Goal: Task Accomplishment & Management: Manage account settings

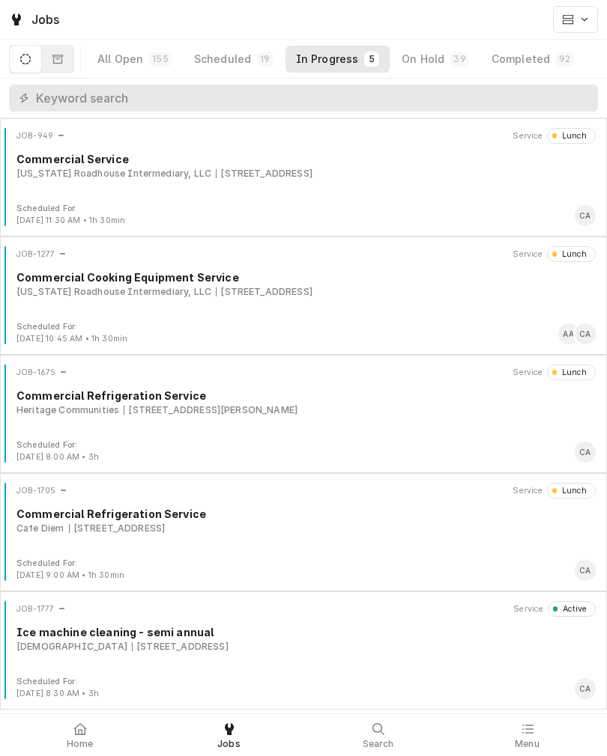
click at [127, 643] on div "[DEMOGRAPHIC_DATA]" at bounding box center [71, 646] width 111 height 13
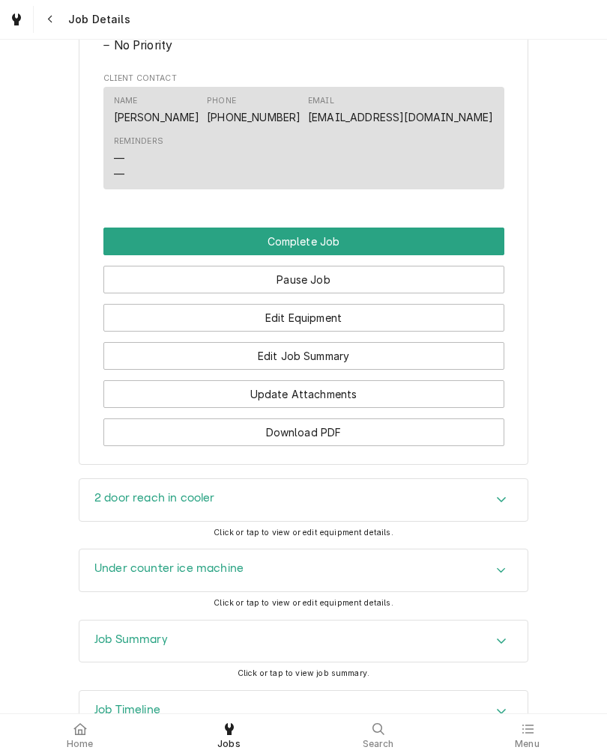
scroll to position [805, 0]
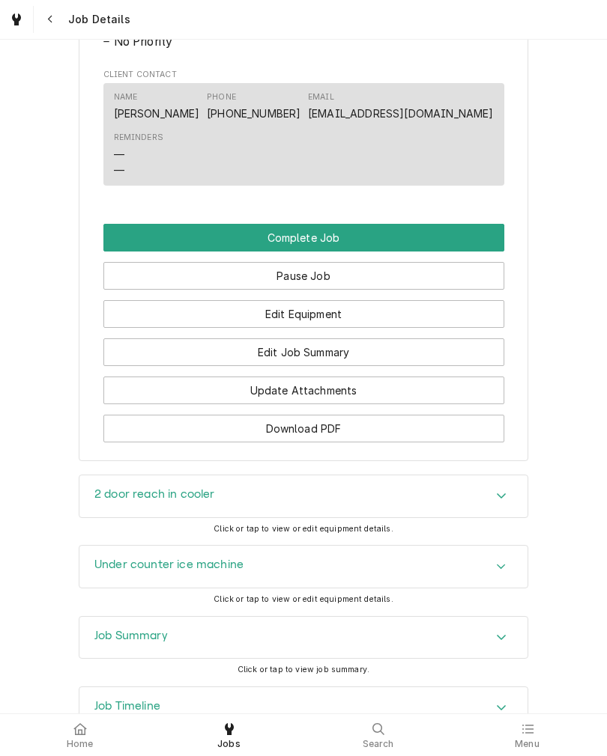
click at [150, 366] on button "Edit Job Summary" at bounding box center [303, 352] width 401 height 28
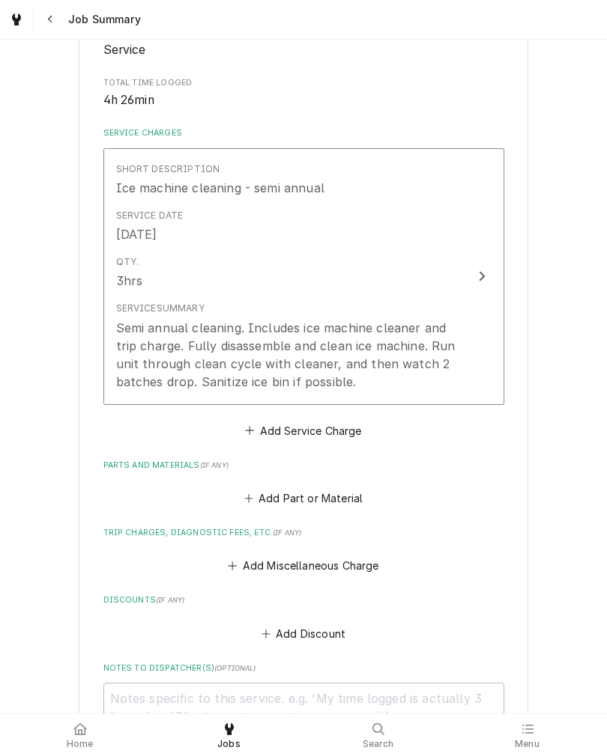
scroll to position [278, 0]
click at [275, 426] on button "Add Service Charge" at bounding box center [303, 429] width 121 height 21
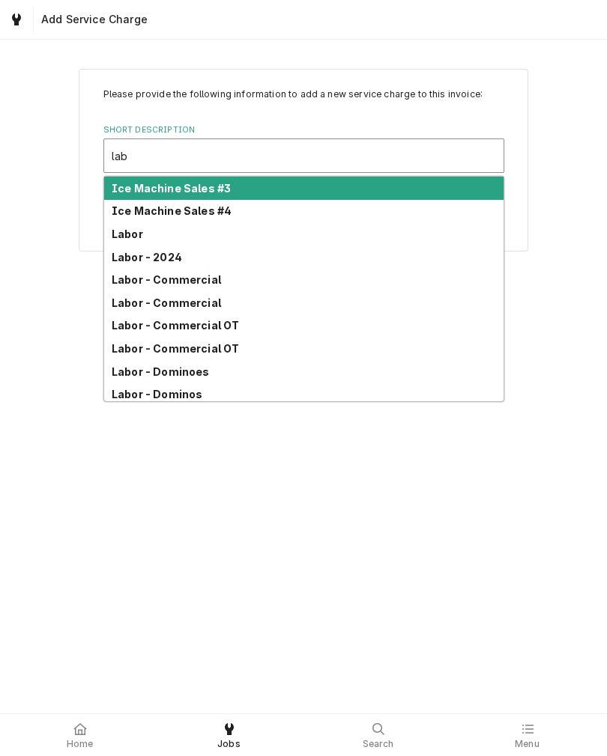
click at [120, 279] on strong "Labor - Commercial" at bounding box center [166, 279] width 109 height 13
type input "lab"
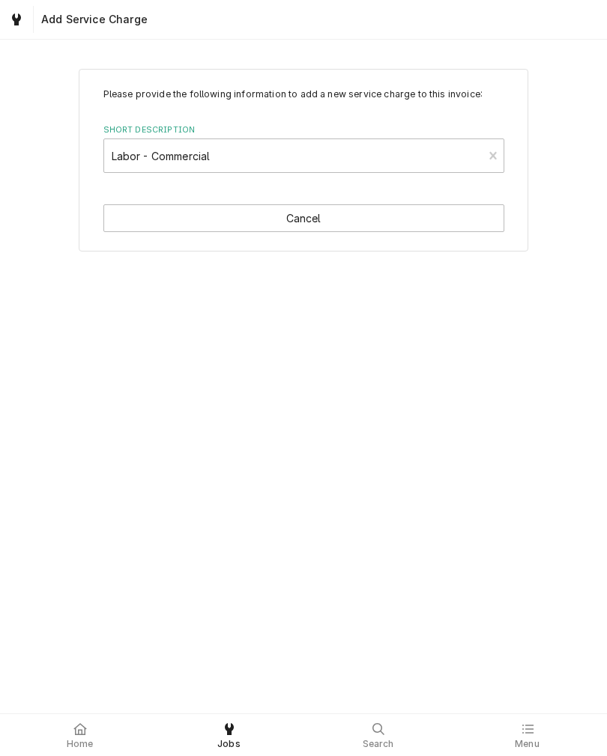
type textarea "x"
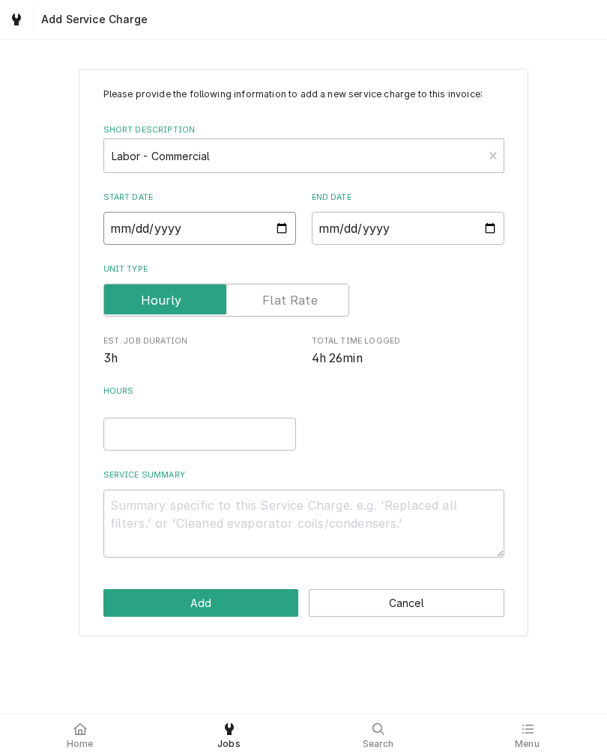
click at [118, 222] on input "Start Date" at bounding box center [199, 228] width 192 height 33
type input "2025-09-03"
type textarea "x"
click at [383, 231] on input "End Date" at bounding box center [408, 228] width 192 height 33
type input "2025-09-03"
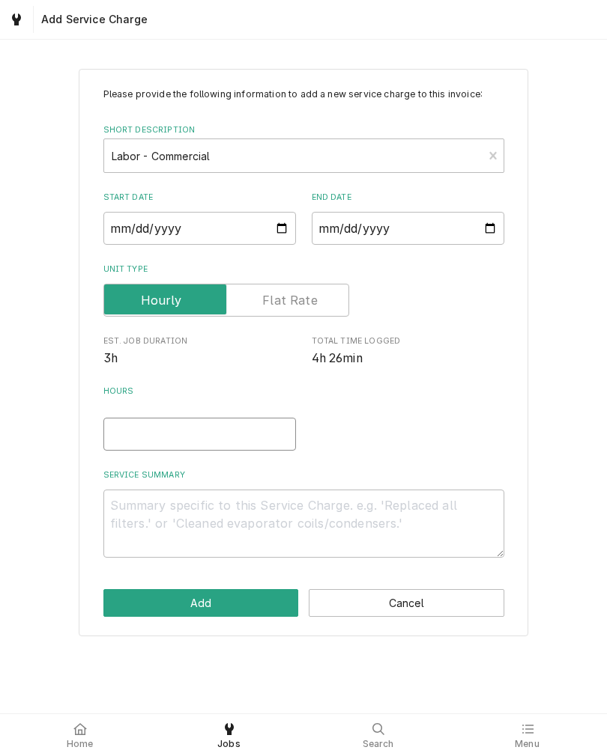
click at [118, 424] on input "Hours" at bounding box center [199, 434] width 192 height 33
type textarea "x"
type input ".7"
type textarea "x"
type input ".75"
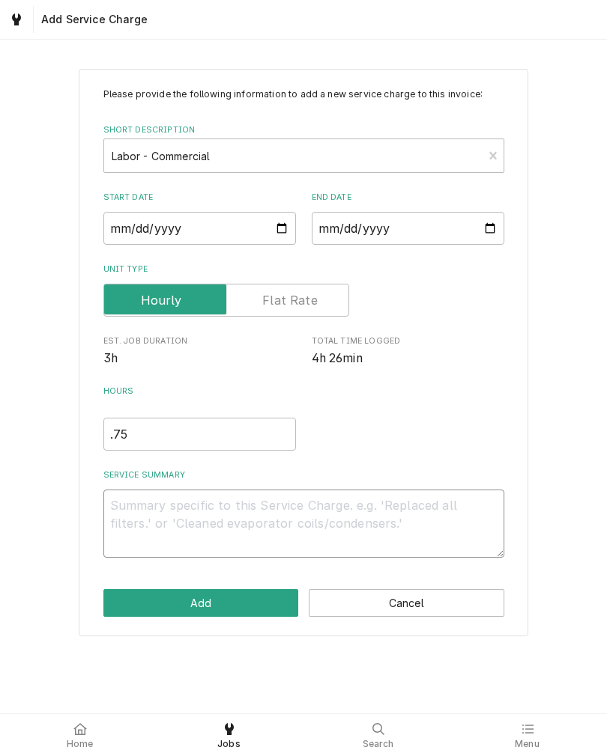
click at [141, 517] on textarea "Service Summary" at bounding box center [303, 524] width 401 height 68
type textarea "x"
type textarea "C"
type textarea "x"
type textarea "Ch"
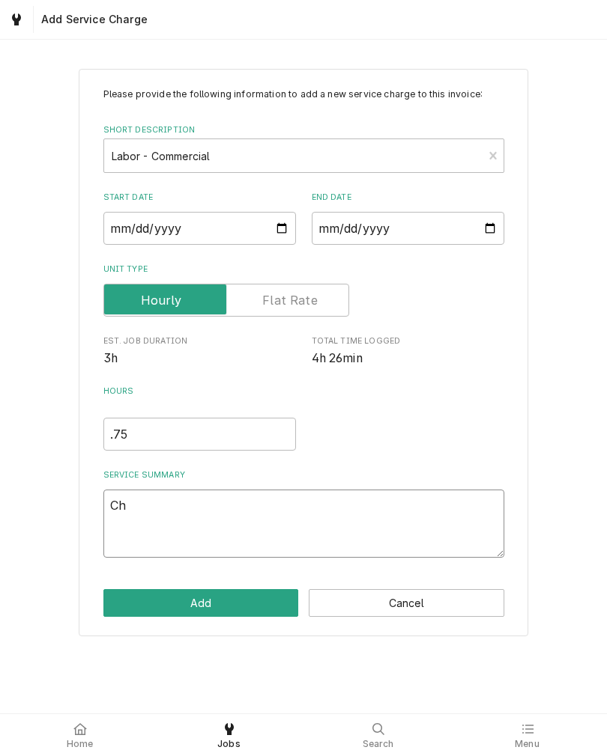
type textarea "x"
type textarea "Che"
type textarea "x"
type textarea "Chec"
type textarea "x"
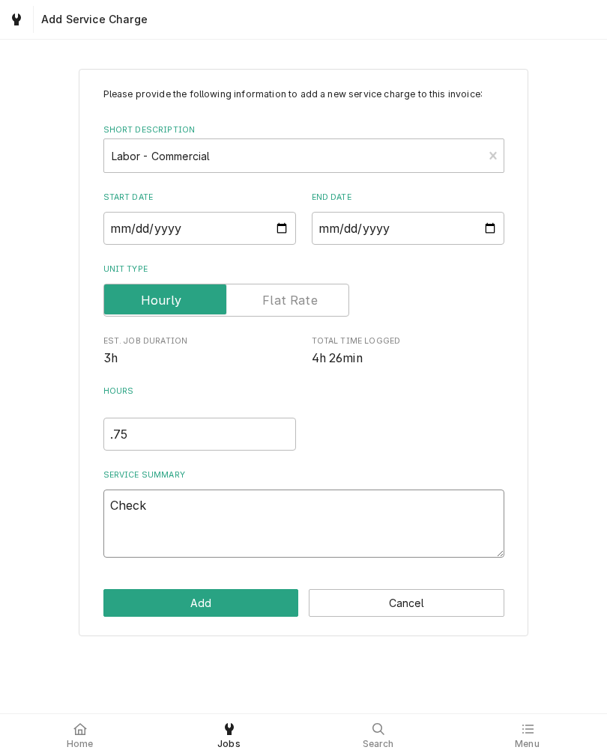
type textarea "Check"
click at [321, 163] on div "Short Description" at bounding box center [294, 155] width 364 height 27
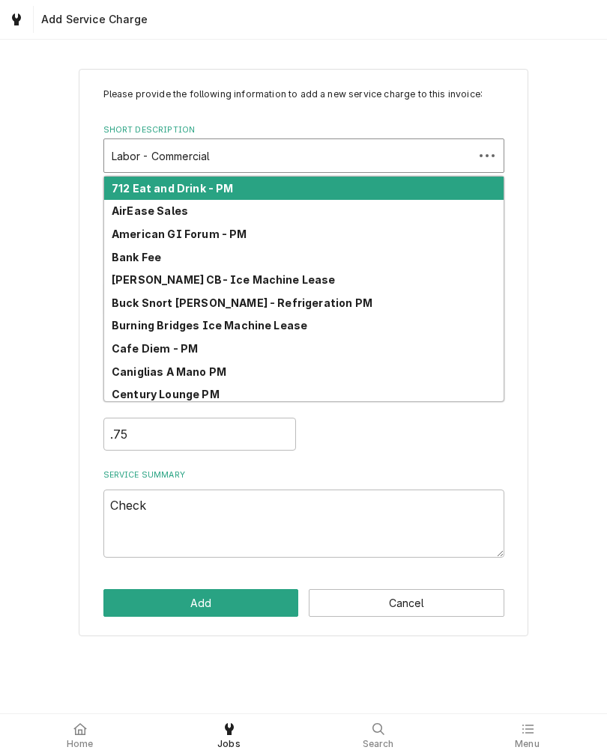
type input "d"
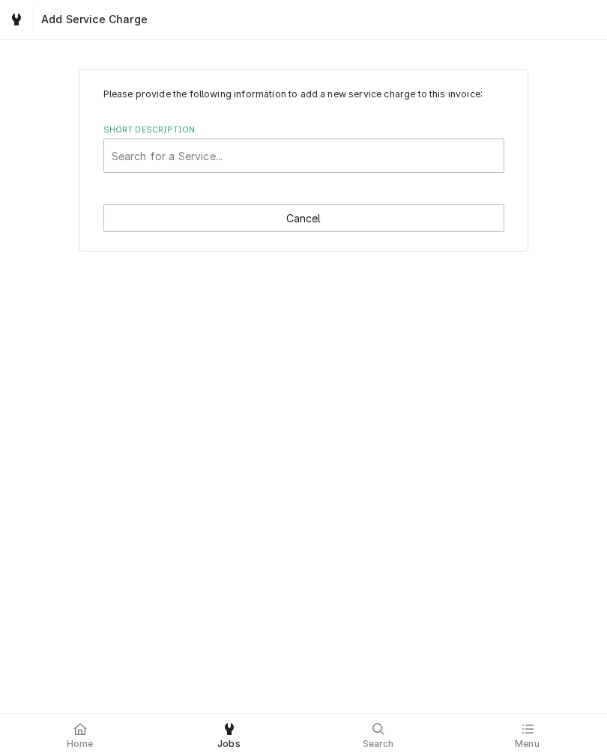
click at [579, 192] on div "Please provide the following information to add a new service charge to this in…" at bounding box center [303, 159] width 607 height 209
click at [120, 225] on button "Cancel" at bounding box center [303, 218] width 401 height 28
type textarea "x"
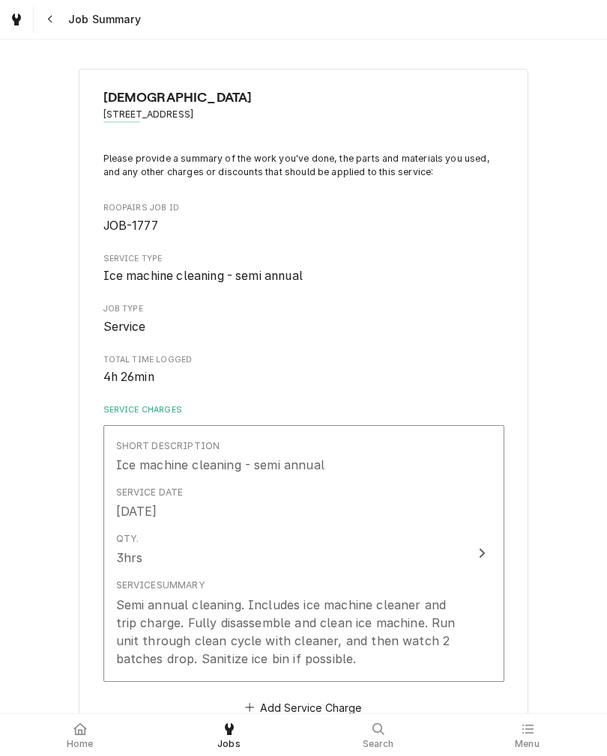
scroll to position [278, 0]
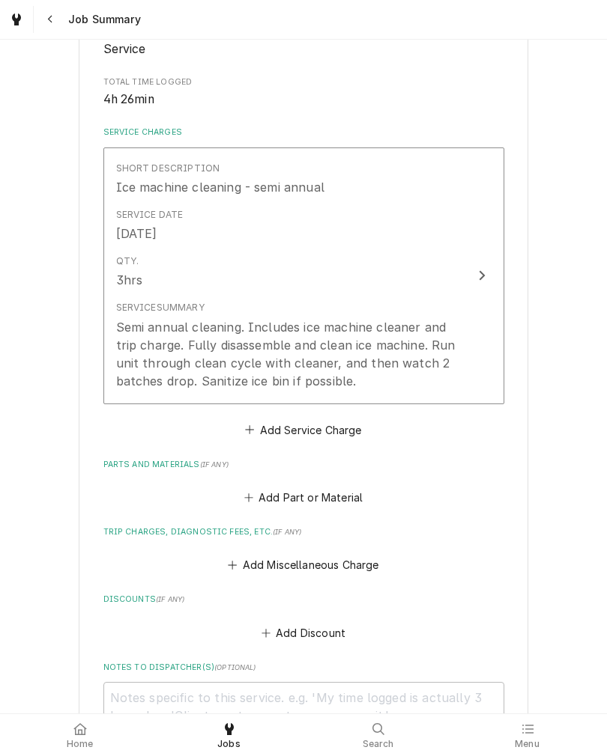
click at [270, 431] on button "Add Service Charge" at bounding box center [303, 429] width 121 height 21
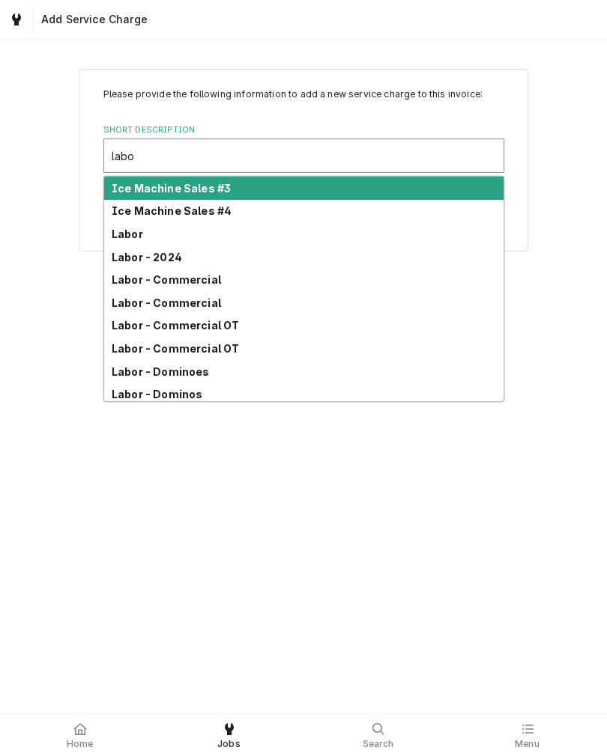
click at [138, 300] on strong "Labor - Commercial" at bounding box center [166, 303] width 109 height 13
type input "labo"
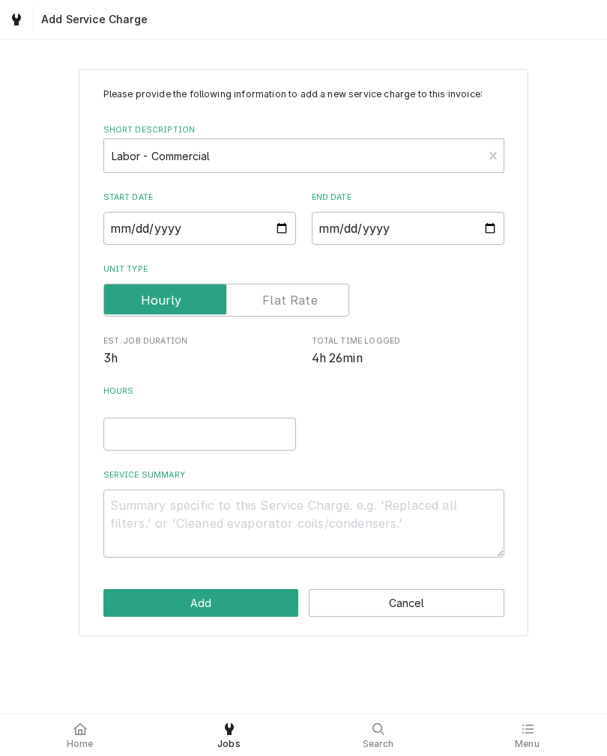
type textarea "x"
click at [125, 221] on input "Start Date" at bounding box center [199, 228] width 192 height 33
type input "2025-09-03"
type textarea "x"
click at [386, 228] on input "End Date" at bounding box center [408, 228] width 192 height 33
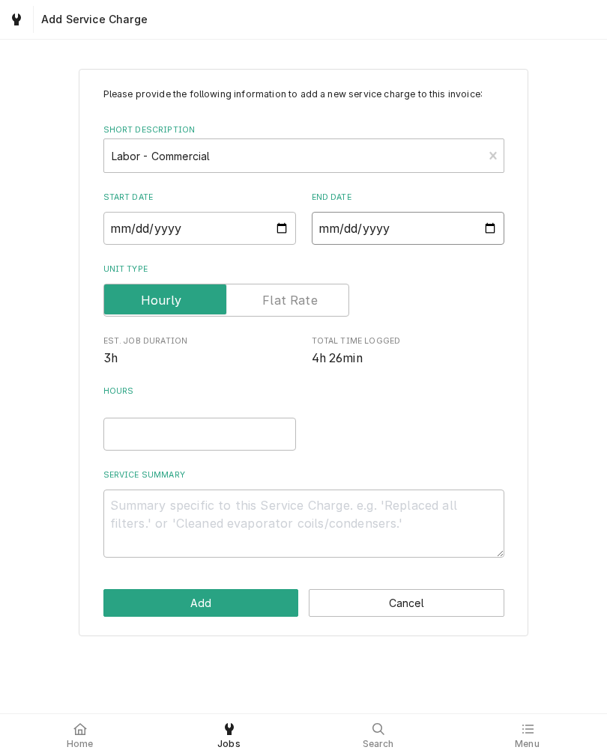
type input "2025-09-03"
click at [120, 433] on input "Hours" at bounding box center [199, 434] width 192 height 33
type textarea "x"
type input ".7"
type textarea "x"
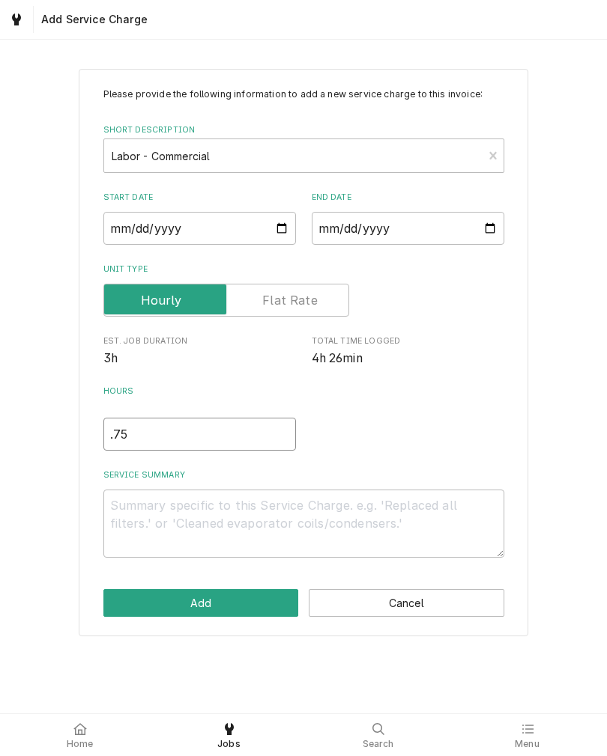
type input ".75"
click at [144, 534] on textarea "Service Summary" at bounding box center [303, 524] width 401 height 68
type textarea "x"
type textarea "C"
type textarea "x"
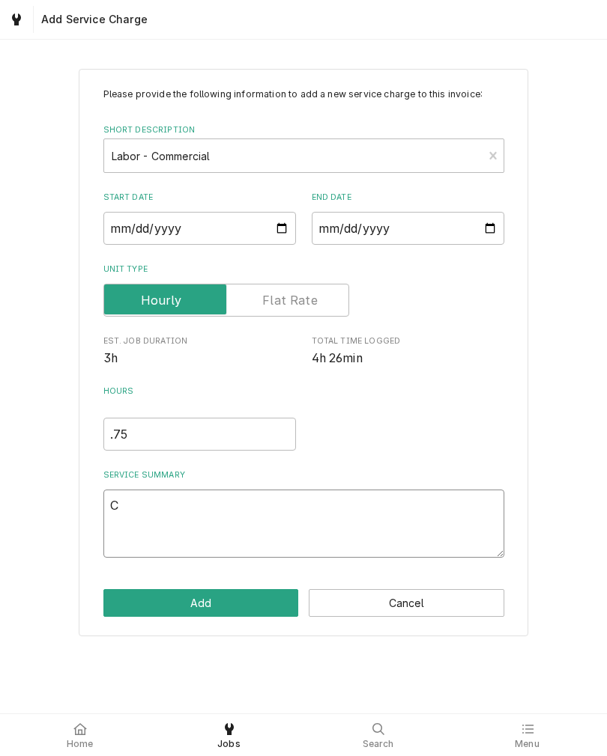
type textarea "Ch"
type textarea "x"
type textarea "Chr"
type textarea "x"
type textarea "Chrc"
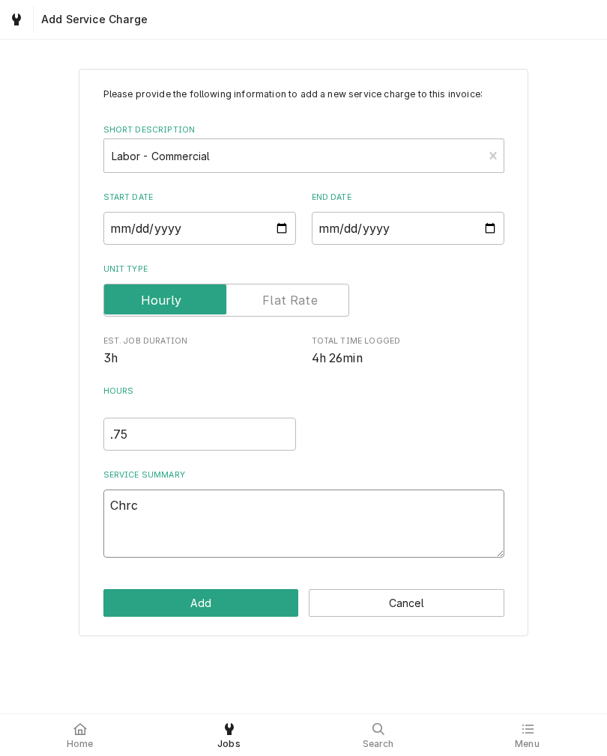
type textarea "x"
type textarea "Chrck"
type textarea "x"
type textarea "Chrcke"
type textarea "x"
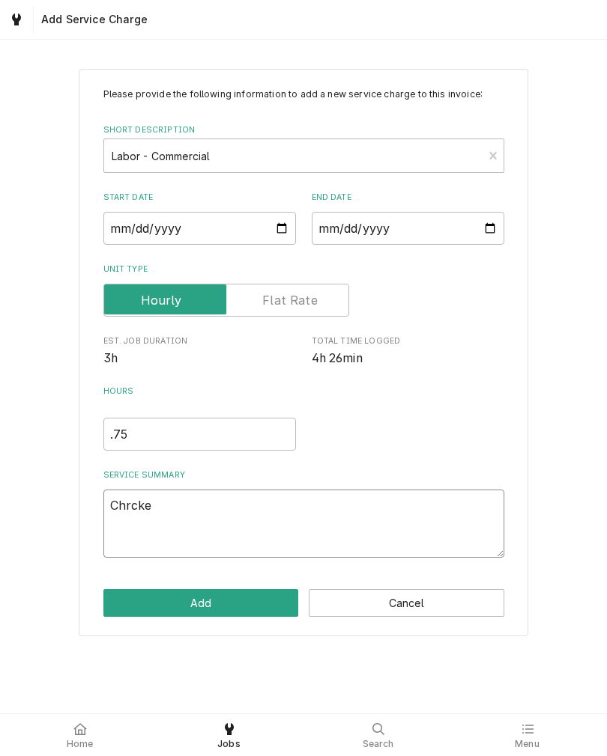
type textarea "Chrcked"
type textarea "x"
type textarea "Checked"
type textarea "x"
type textarea "Checked r"
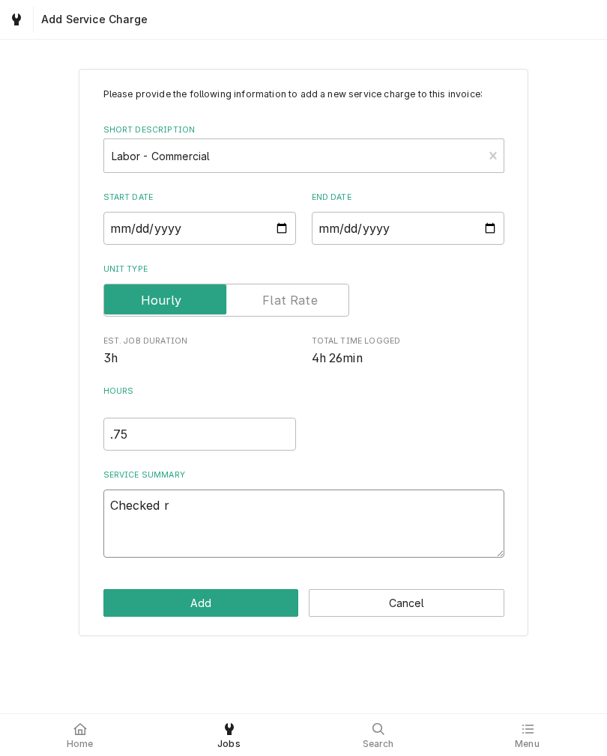
type textarea "x"
type textarea "Checked re"
type textarea "x"
type textarea "Checked r"
type textarea "x"
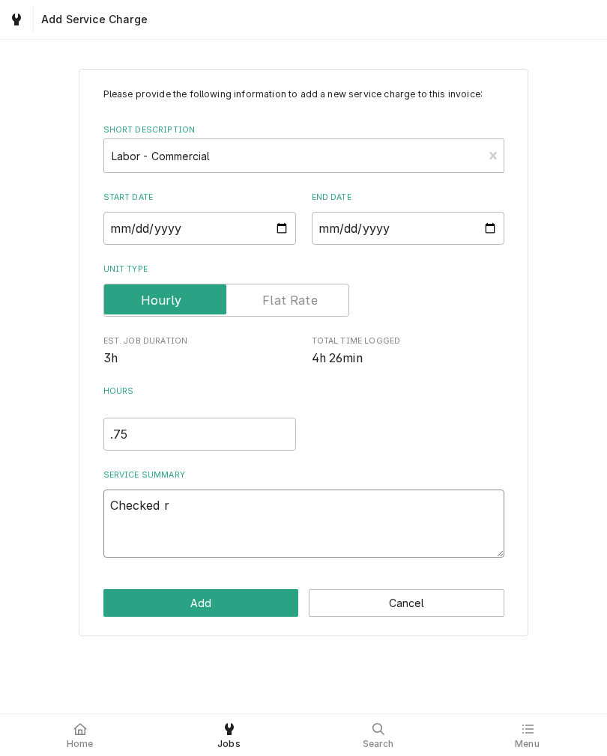
type textarea "Checked"
type textarea "x"
type textarea "Checked r"
type textarea "x"
type textarea "Checked re"
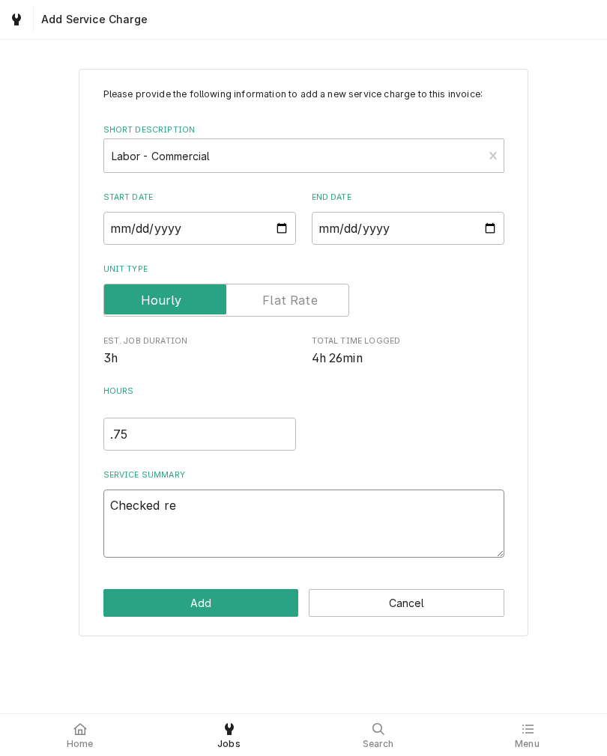
type textarea "x"
type textarea "Checked ref"
type textarea "x"
type textarea "Checked refri"
type textarea "x"
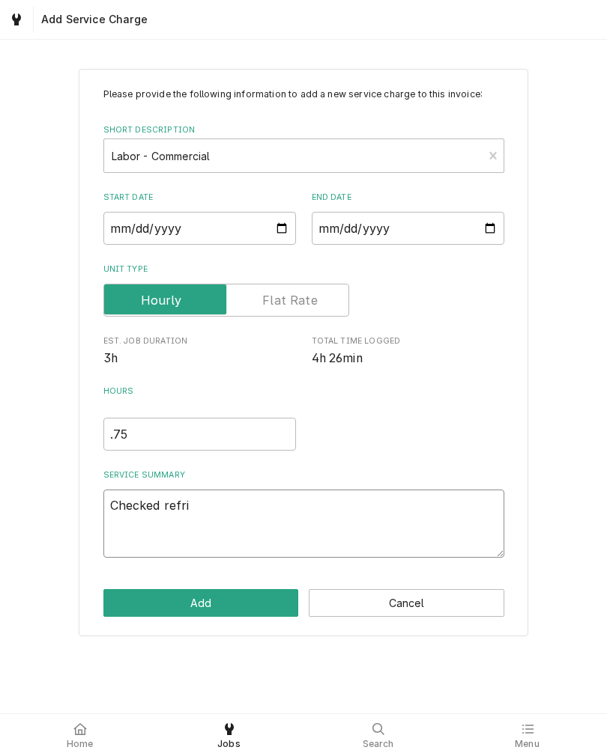
type textarea "Checked refrig"
type textarea "x"
type textarea "Checked refrige"
type textarea "x"
type textarea "Checked refriger"
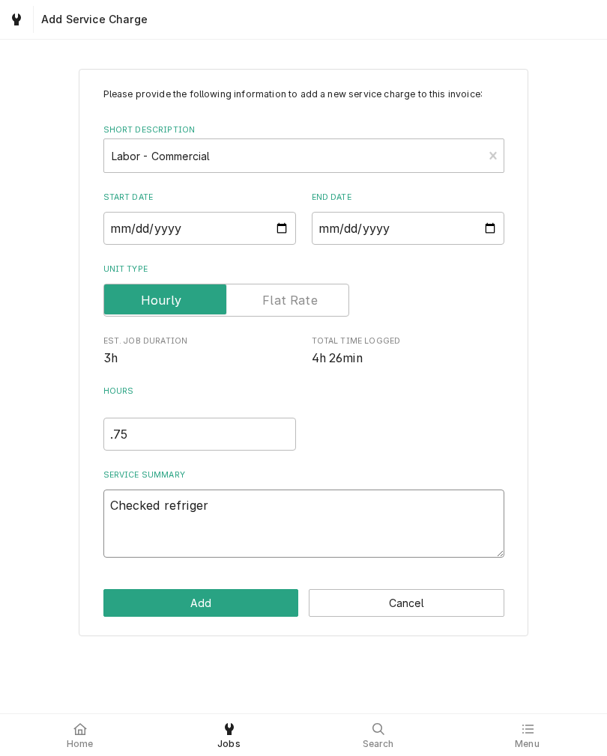
type textarea "x"
type textarea "Checked refrigera"
type textarea "x"
type textarea "Checked refrigeran"
type textarea "x"
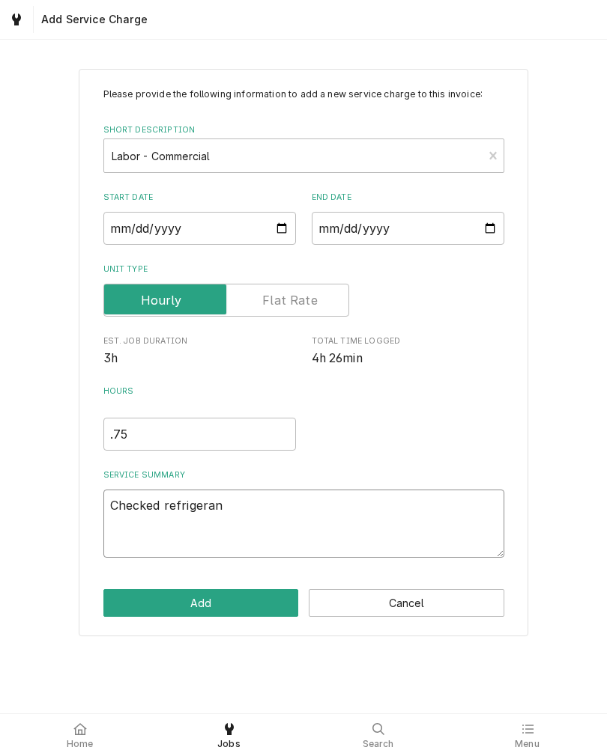
type textarea "Checked refrigerant"
type textarea "x"
type textarea "Checked refrigerant"
type textarea "x"
type textarea "Checked refrigerant l"
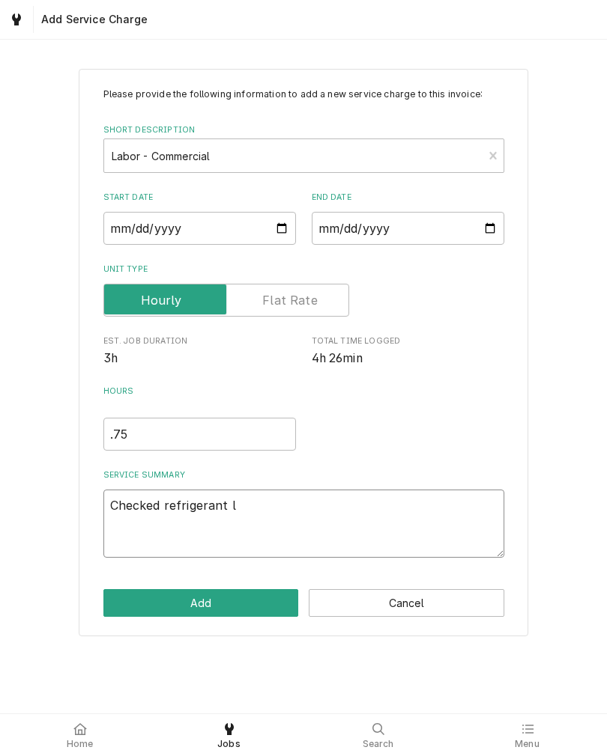
type textarea "x"
type textarea "Checked refrigerant le"
type textarea "x"
type textarea "Checked refrigerant lev"
type textarea "x"
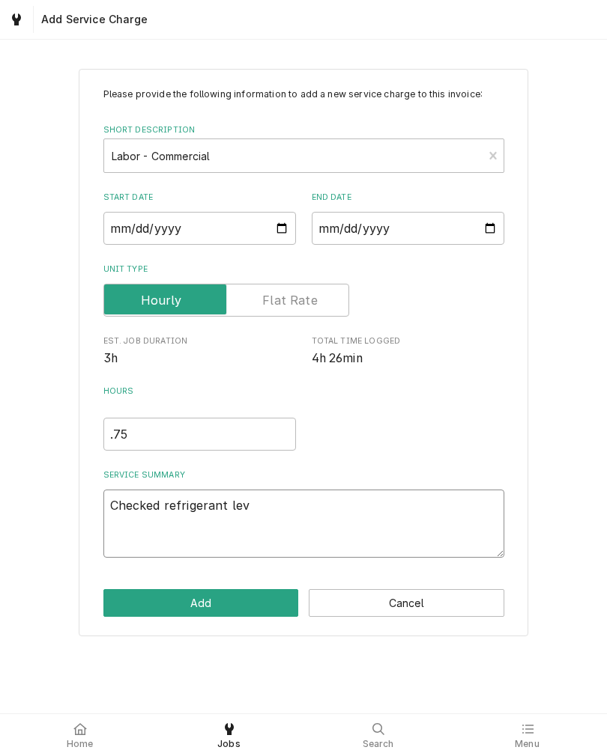
type textarea "Checked refrigerant leve"
type textarea "x"
type textarea "Checked refrigerant level"
type textarea "x"
type textarea "Checked refrigerant level"
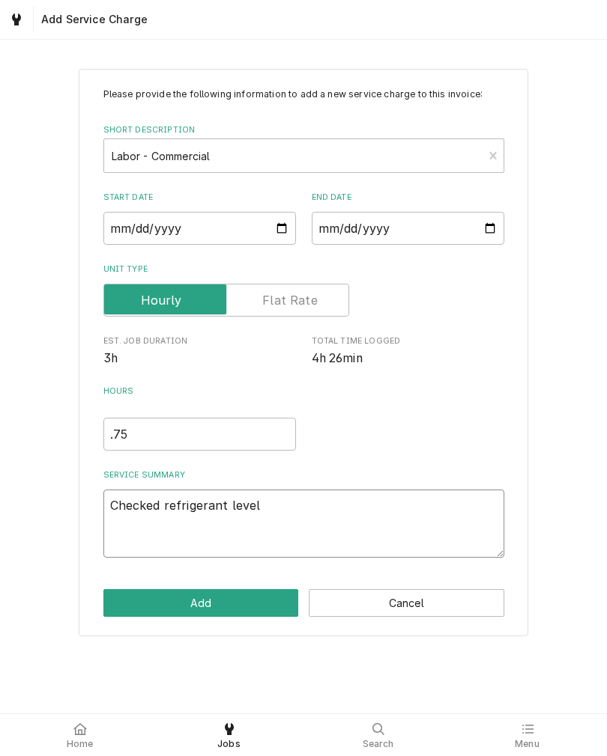
type textarea "x"
type textarea "Checked refrigerant level o"
type textarea "x"
type textarea "Checked refrigerant level on"
type textarea "x"
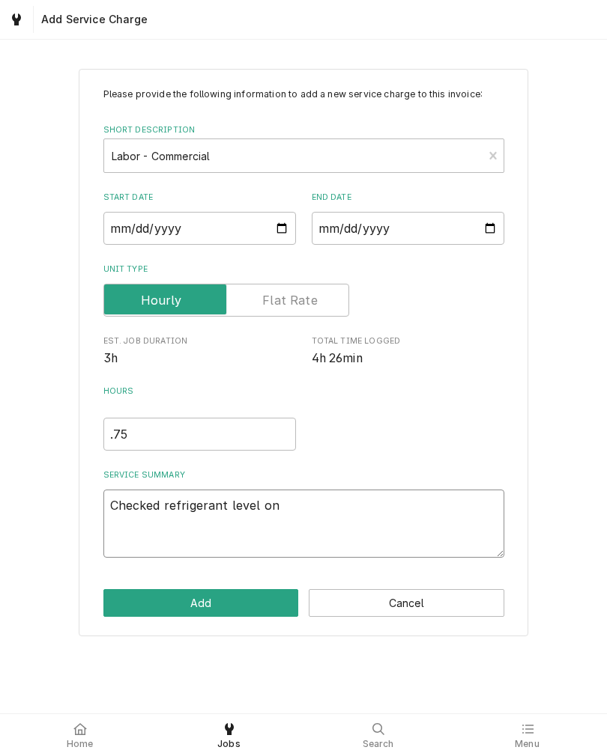
type textarea "Checked refrigerant level on"
type textarea "x"
type textarea "Checked refrigerant level on r"
type textarea "x"
type textarea "Checked refrigerant level on re"
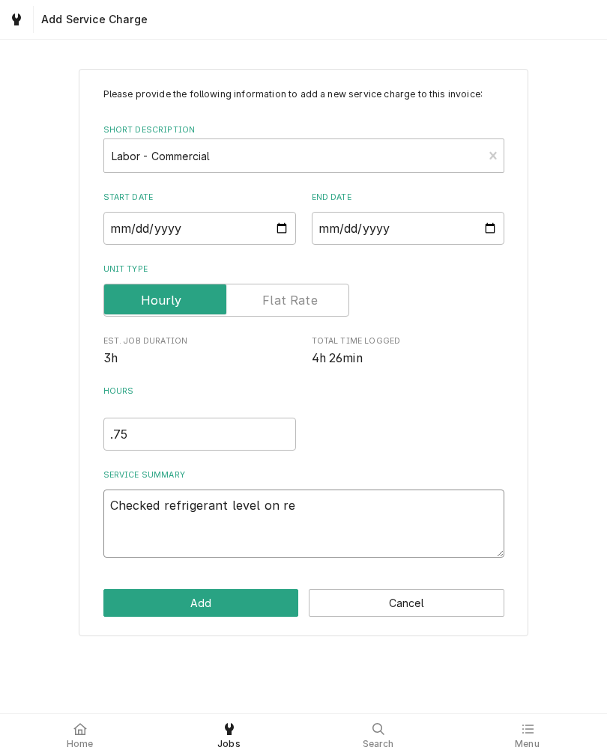
type textarea "x"
type textarea "Checked refrigerant level on rea"
type textarea "x"
type textarea "Checked refrigerant level on reac"
type textarea "x"
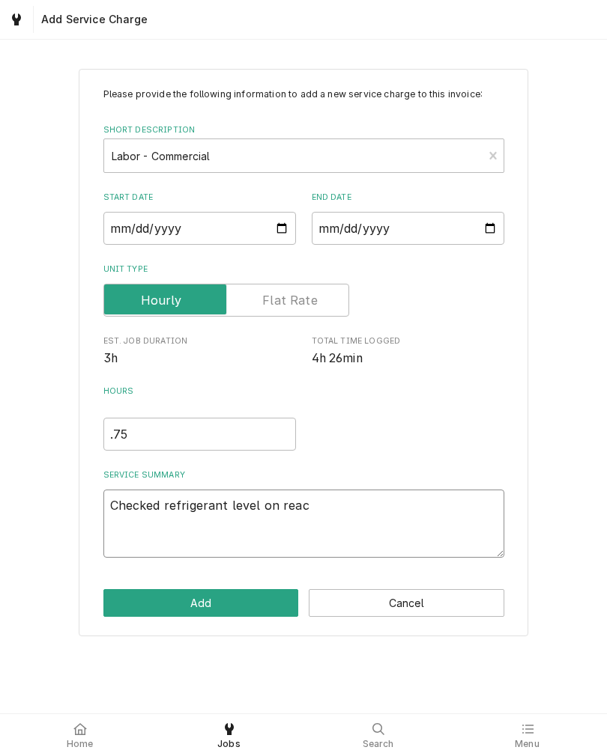
type textarea "Checked refrigerant level on reach"
type textarea "x"
type textarea "Checked refrigerant level on reach"
type textarea "x"
type textarea "Checked refrigerant level on reach i"
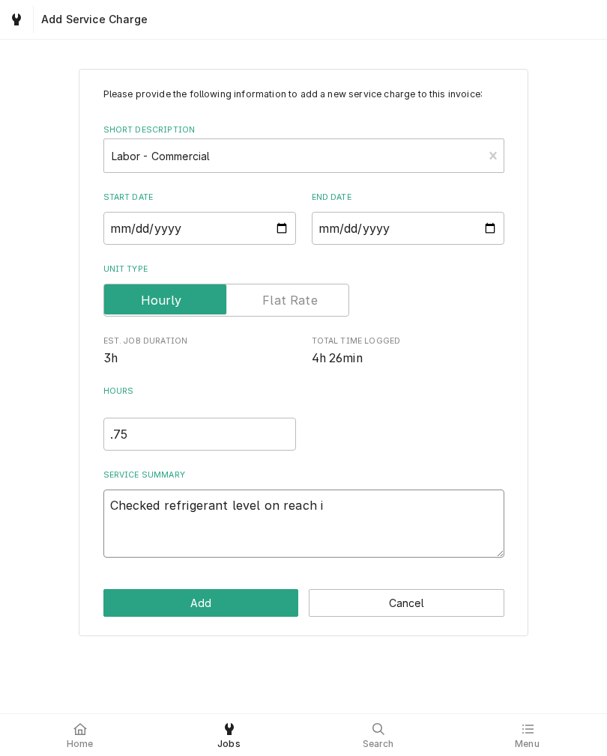
type textarea "x"
type textarea "Checked refrigerant level on reach in"
type textarea "x"
type textarea "Checked refrigerant level on reach in"
type textarea "x"
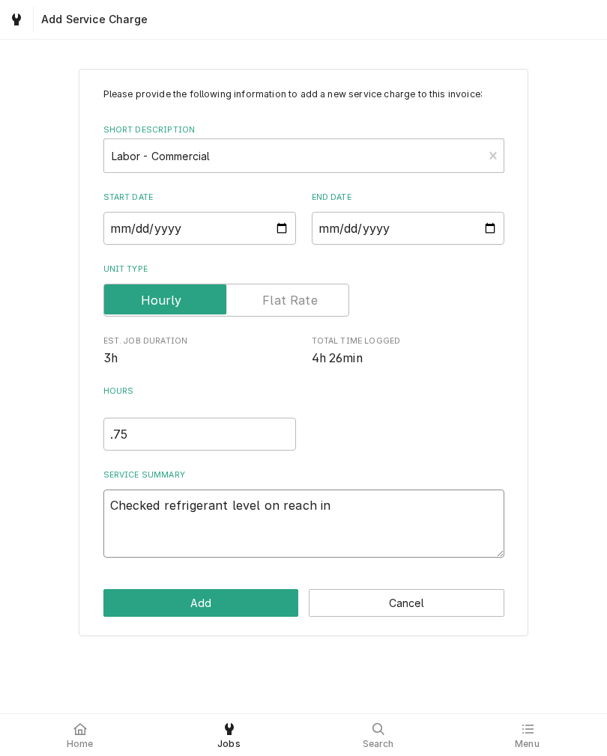
type textarea "Checked refrigerant level on reach in c"
type textarea "x"
type textarea "Checked refrigerant level on reach in co"
type textarea "x"
type textarea "Checked refrigerant level on reach in coo"
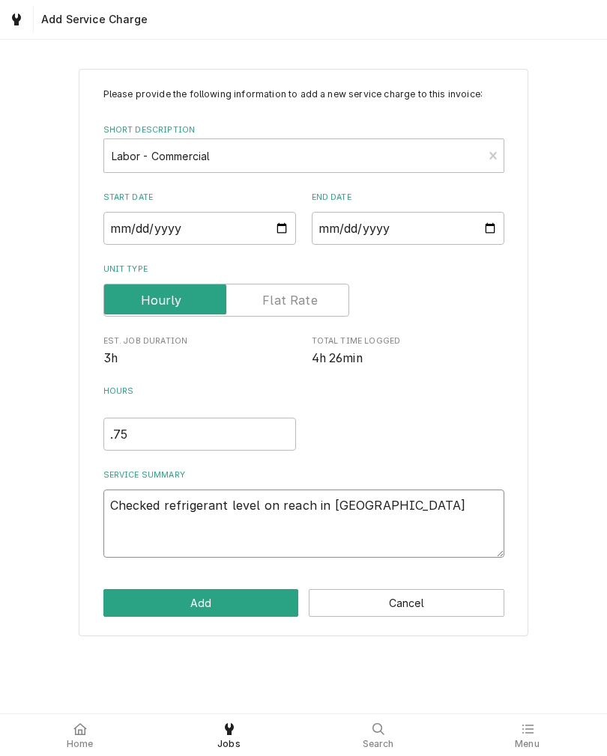
type textarea "x"
type textarea "Checked refrigerant level on reach in cool"
type textarea "x"
type textarea "Checked refrigerant level on reach in coole"
type textarea "x"
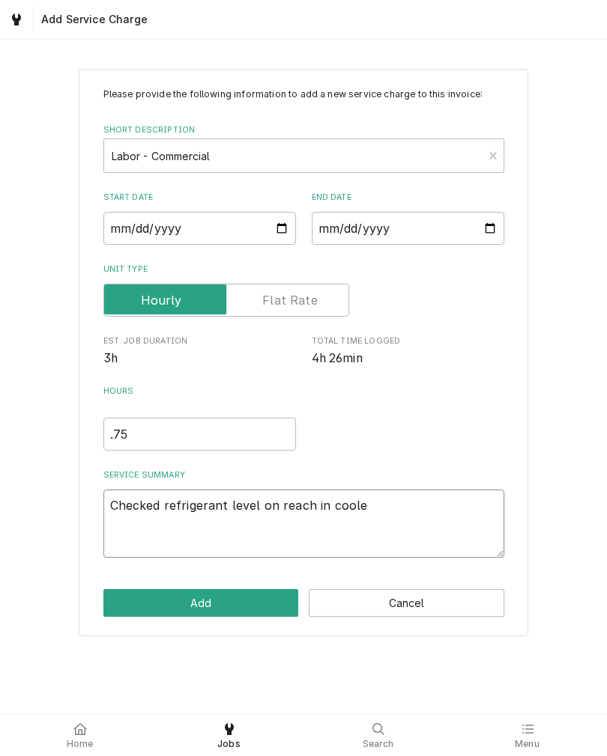
type textarea "Checked refrigerant level on reach in cooler"
type textarea "x"
type textarea "Checked refrigerant level on reach in cooler."
type textarea "x"
type textarea "Checked refrigerant level on reach in cooler. U"
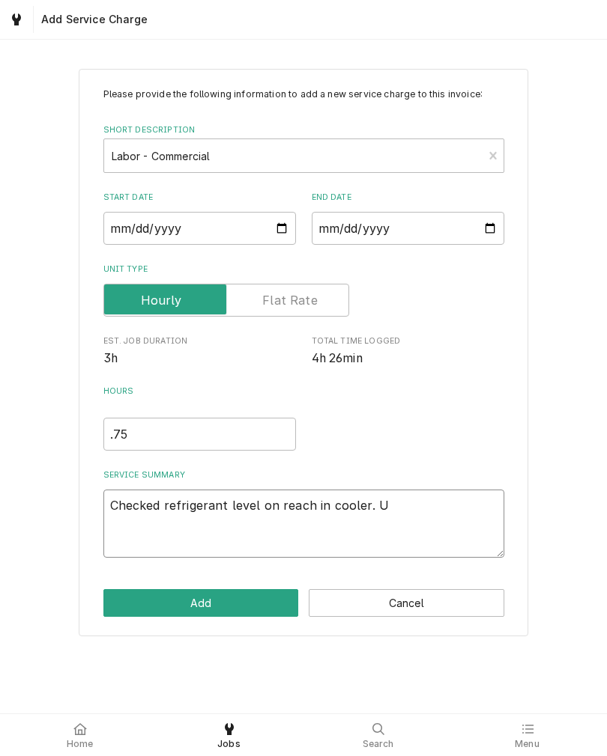
type textarea "x"
type textarea "Checked refrigerant level on reach in cooler. Un"
type textarea "x"
type textarea "Checked refrigerant level on reach in cooler. Uni"
type textarea "x"
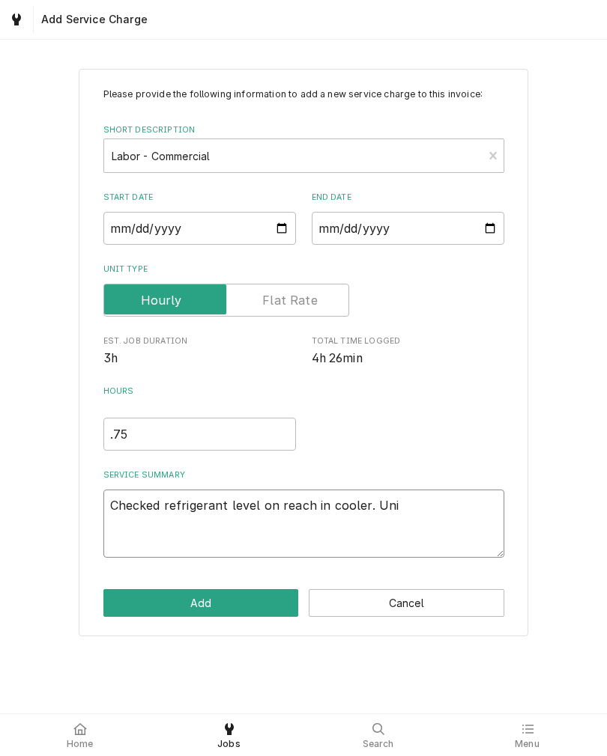
type textarea "Checked refrigerant level on reach in cooler. Unit"
type textarea "x"
type textarea "Checked refrigerant level on reach in cooler. Unit"
type textarea "x"
type textarea "Checked refrigerant level on reach in cooler. Unit l"
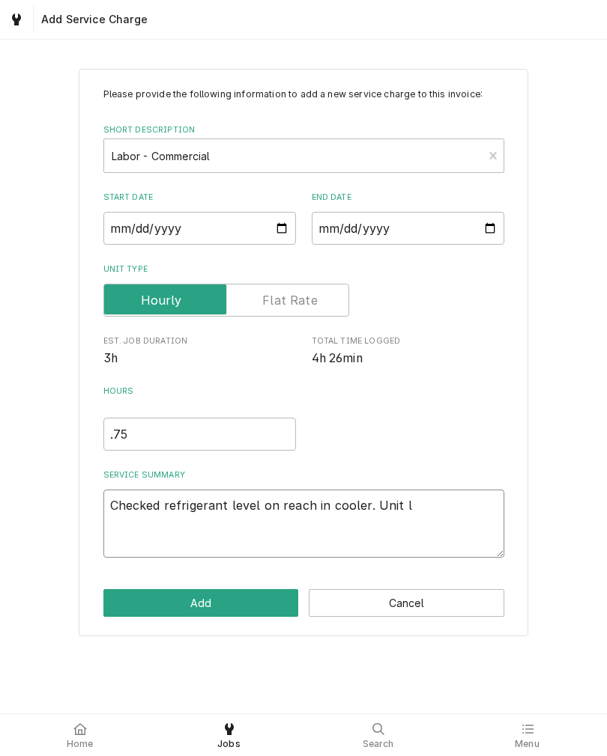
type textarea "x"
type textarea "Checked refrigerant level on reach in cooler. Unit lo"
type textarea "x"
type textarea "Checked refrigerant level on reach in cooler. Unit low"
type textarea "x"
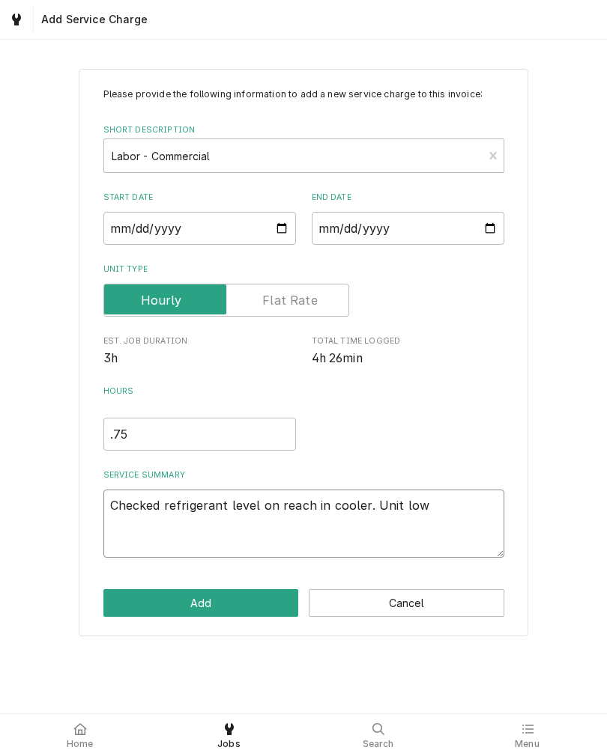
type textarea "Checked refrigerant level on reach in cooler. Unit low"
type textarea "x"
type textarea "Checked refrigerant level on reach in cooler. Unit low a"
type textarea "x"
type textarea "Checked refrigerant level on reach in cooler. Unit low an"
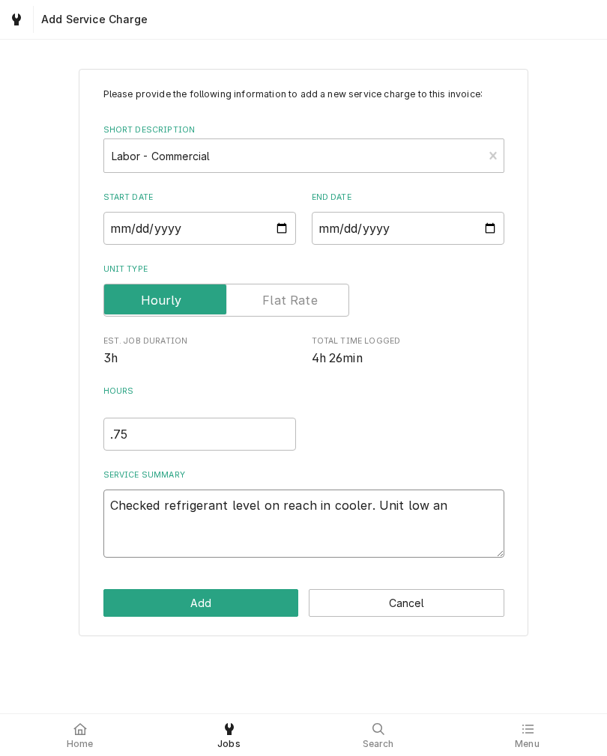
type textarea "x"
type textarea "Checked refrigerant level on reach in cooler. Unit low and"
type textarea "x"
type textarea "Checked refrigerant level on reach in cooler. Unit low and"
type textarea "x"
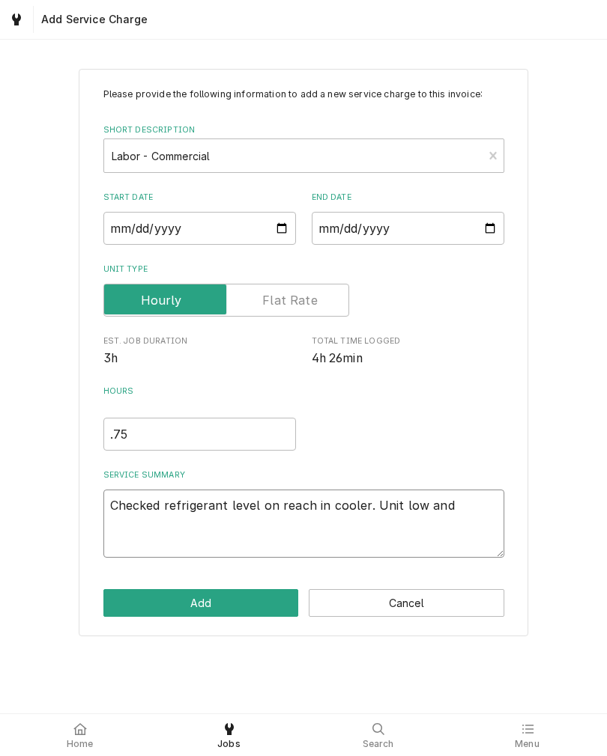
type textarea "Checked refrigerant level on reach in cooler. Unit low and r"
type textarea "x"
type textarea "Checked refrigerant level on reach in cooler. Unit low and ru"
type textarea "x"
type textarea "Checked refrigerant level on reach in cooler. Unit low and run"
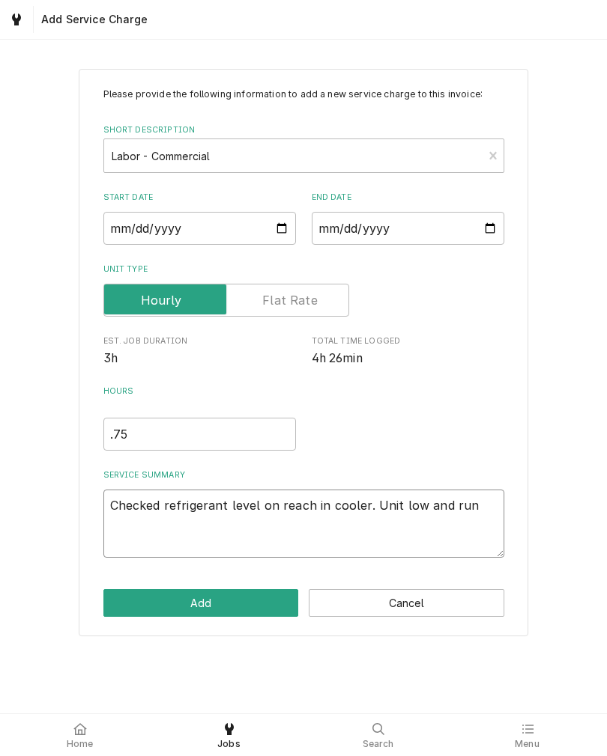
type textarea "x"
type textarea "Checked refrigerant level on reach in cooler. Unit low and runn"
type textarea "x"
type textarea "Checked refrigerant level on reach in cooler. Unit low and runni"
type textarea "x"
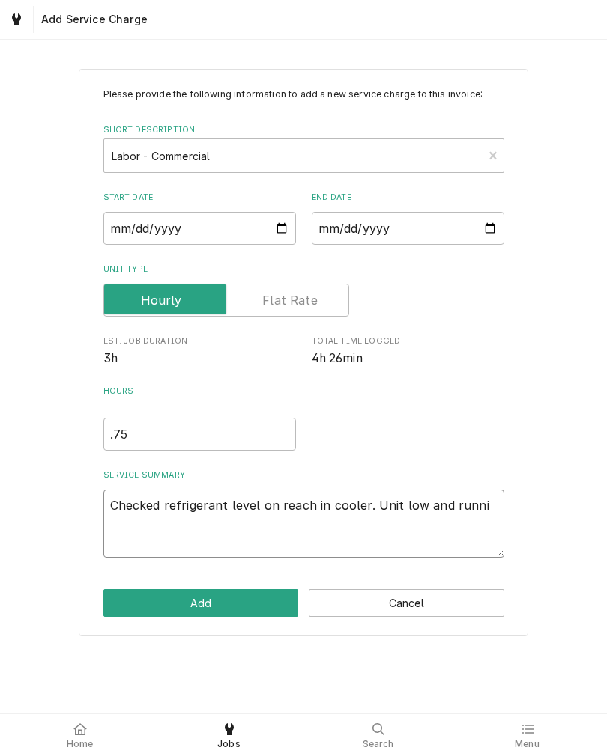
type textarea "Checked refrigerant level on reach in cooler. Unit low and runnig"
type textarea "x"
type textarea "Checked refrigerant level on reach in cooler. Unit low and runnigni"
type textarea "x"
type textarea "Checked refrigerant level on reach in cooler. Unit low and runnignin"
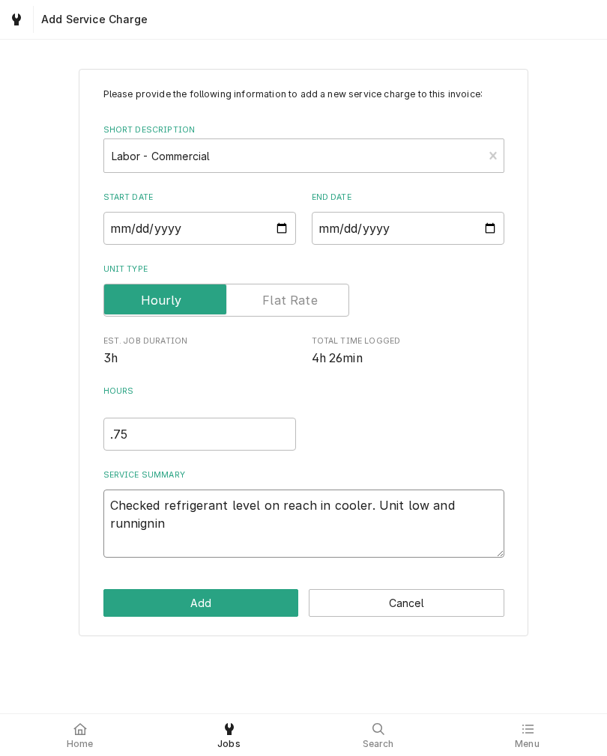
type textarea "x"
type textarea "Checked refrigerant level on reach in cooler. Unit low and running in"
type textarea "x"
type textarea "Checked refrigerant level on reach in cooler. Unit low and running in"
type textarea "x"
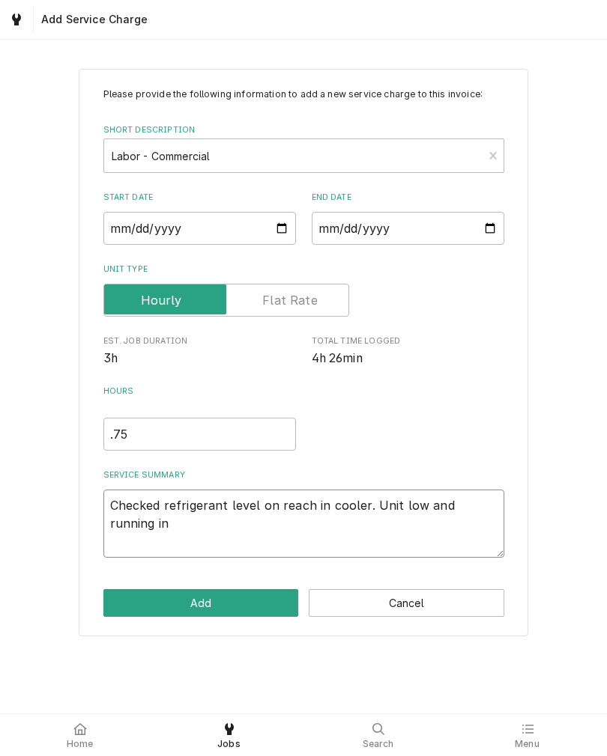
type textarea "Checked refrigerant level on reach in cooler. Unit low and running in a"
type textarea "x"
type textarea "Checked refrigerant level on reach in cooler. Unit low and running in a"
type textarea "x"
type textarea "Checked refrigerant level on reach in cooler. Unit low and running in a v"
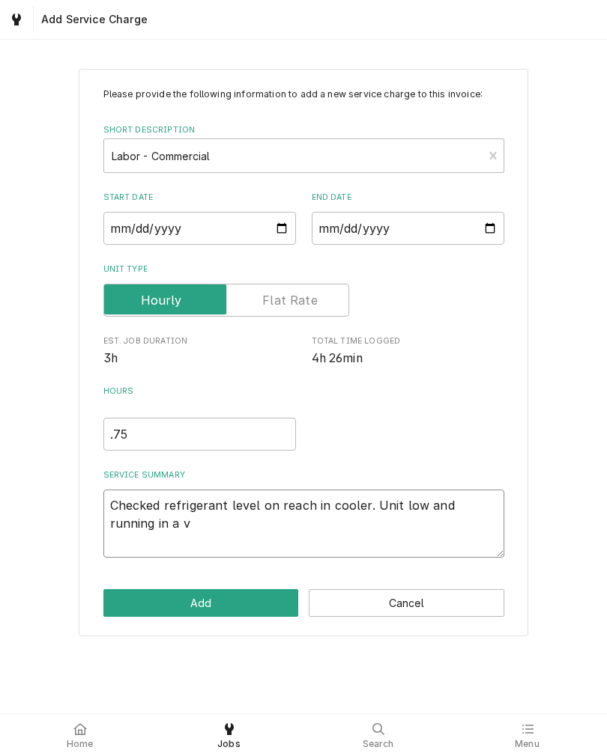
type textarea "x"
type textarea "Checked refrigerant level on reach in cooler. Unit low and running in a va"
type textarea "x"
type textarea "Checked refrigerant level on reach in cooler. Unit low and running in a vac"
type textarea "x"
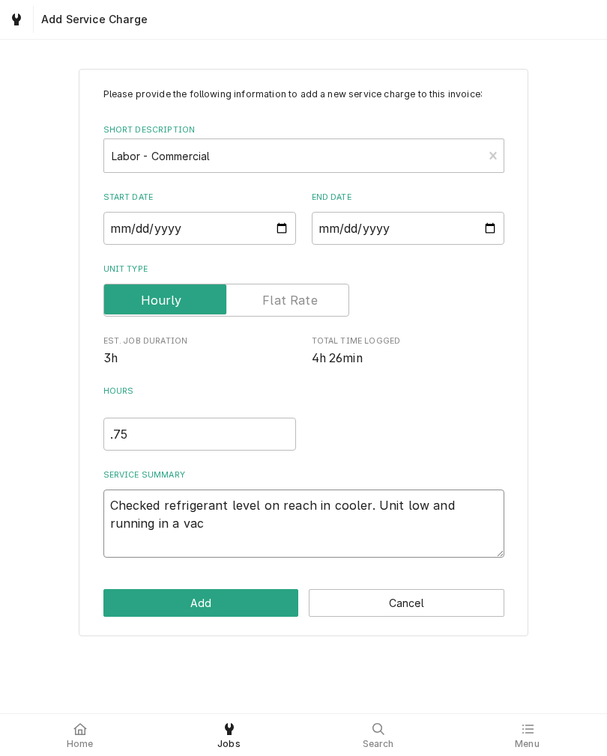
type textarea "Checked refrigerant level on reach in cooler. Unit low and running in a vacu"
type textarea "x"
type textarea "Checked refrigerant level on reach in cooler. Unit low and running in a vacuu"
type textarea "x"
type textarea "Checked refrigerant level on reach in cooler. Unit low and running in a vacuum"
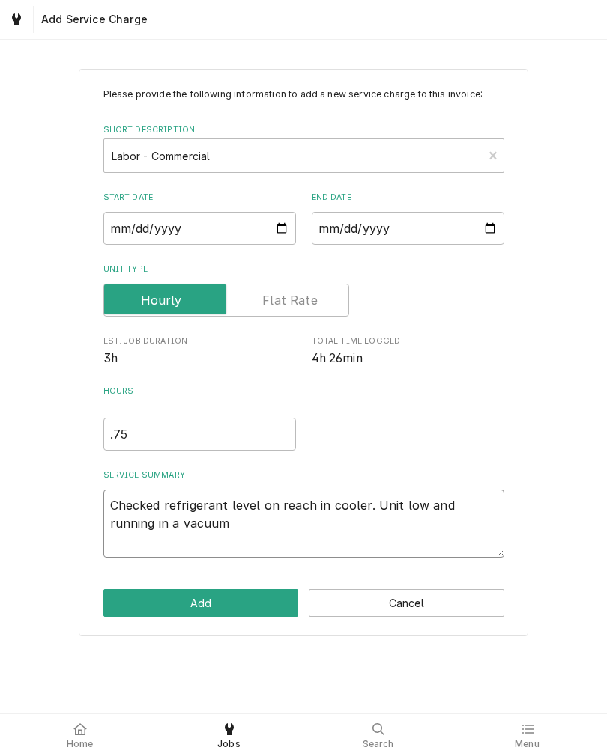
type textarea "x"
type textarea "Checked refrigerant level on reach in cooler. Unit low and running in a vacuum."
type textarea "x"
type textarea "Checked refrigerant level on reach in cooler. Unit low and running in a vacuum."
type textarea "x"
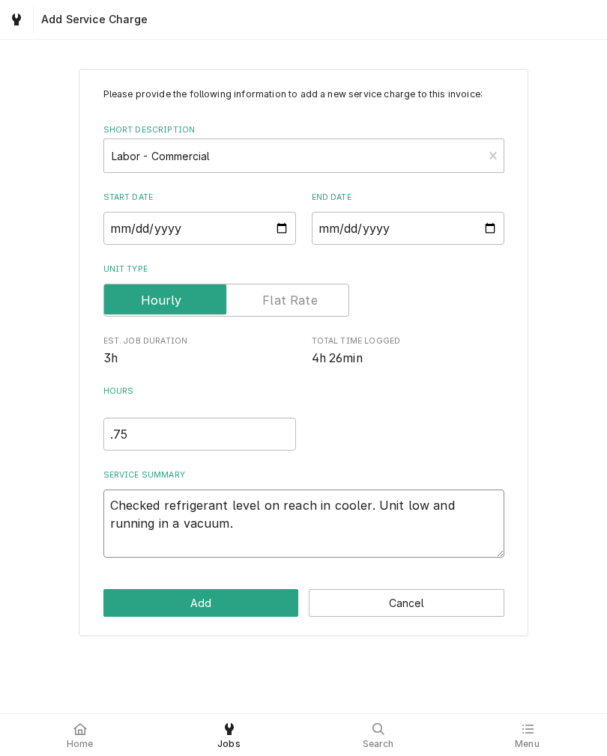
type textarea "Checked refrigerant level on reach in cooler. Unit low and running in a vacuum.…"
type textarea "x"
type textarea "Checked refrigerant level on reach in cooler. Unit low and running in a vacuum.…"
type textarea "x"
type textarea "Checked refrigerant level on reach in cooler. Unit low and running in a vacuum.…"
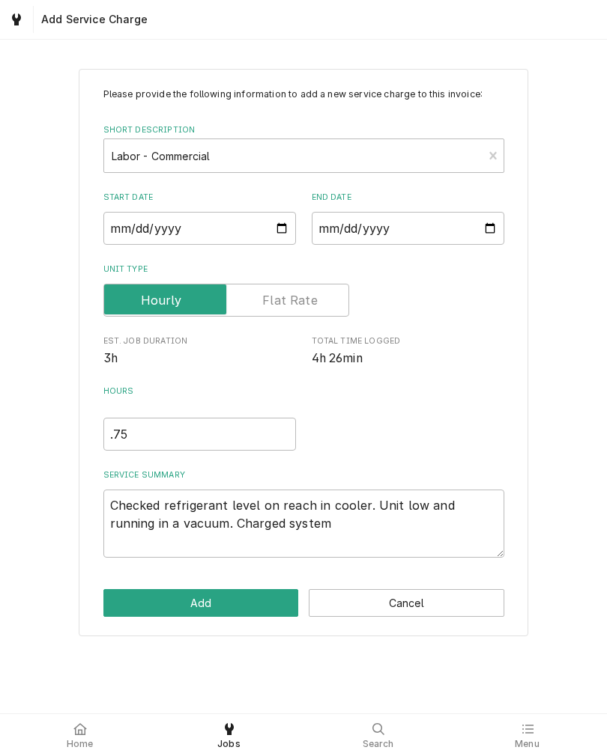
click at [571, 209] on div "Please provide the following information to add a new service charge to this in…" at bounding box center [303, 352] width 607 height 594
click at [136, 605] on button "Add" at bounding box center [200, 603] width 195 height 28
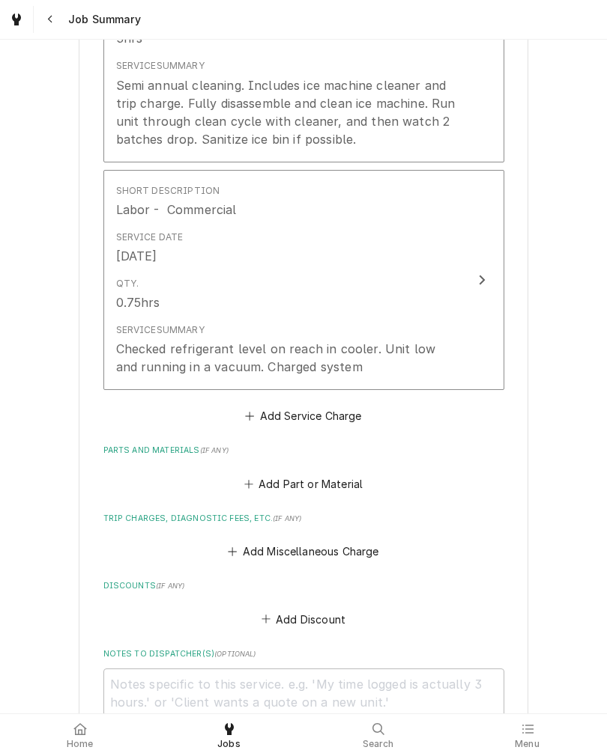
scroll to position [673, 0]
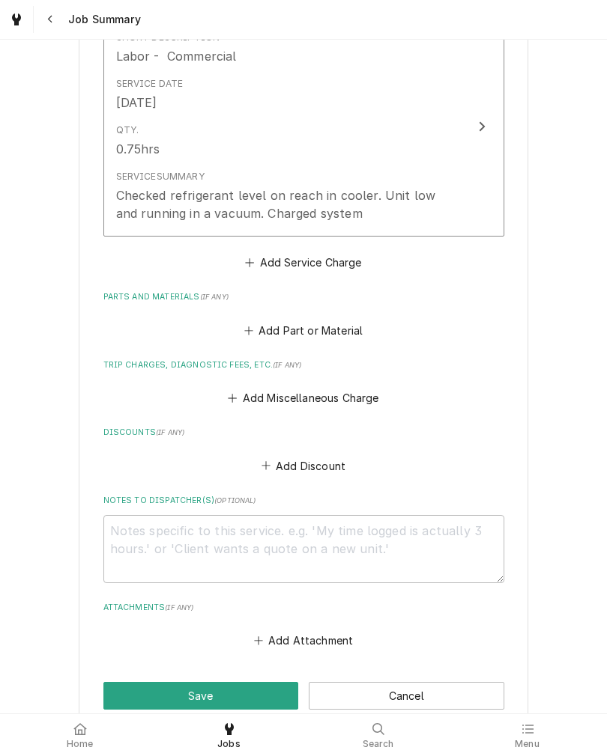
click at [353, 334] on button "Add Part or Material" at bounding box center [303, 330] width 124 height 21
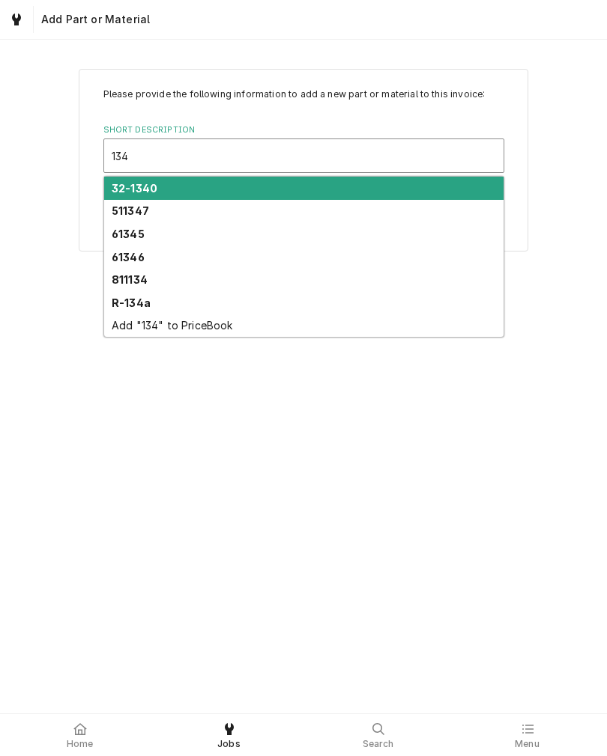
click at [118, 302] on strong "R-134a" at bounding box center [131, 303] width 39 height 13
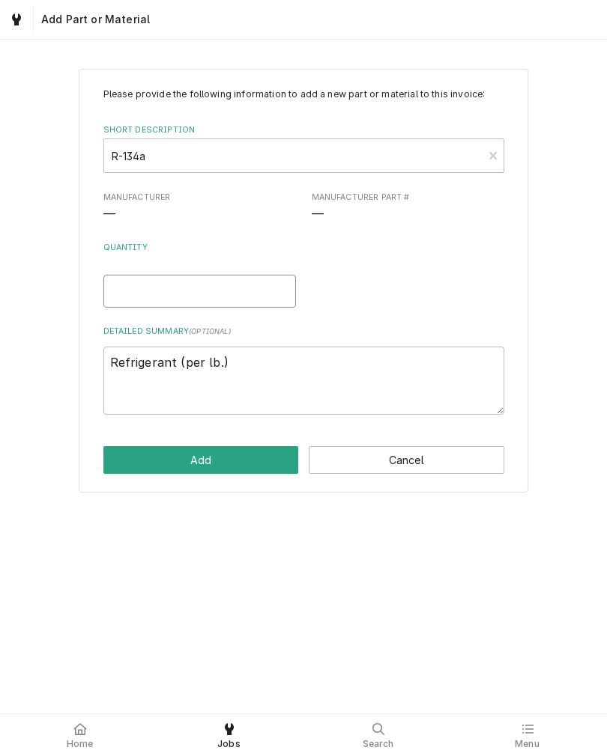
click at [116, 300] on input "Quantity" at bounding box center [199, 291] width 192 height 33
click at [100, 474] on div "Please provide the following information to add a new part or material to this …" at bounding box center [303, 281] width 449 height 425
click at [138, 463] on button "Add" at bounding box center [200, 460] width 195 height 28
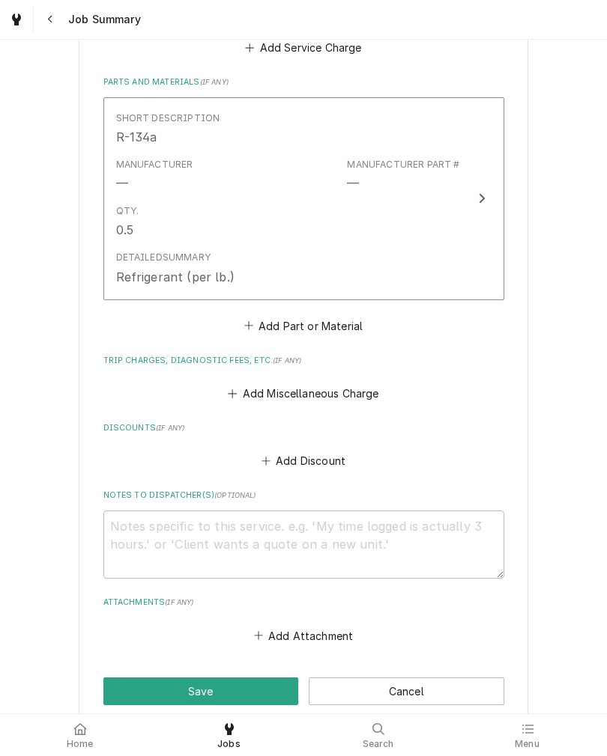
scroll to position [890, 0]
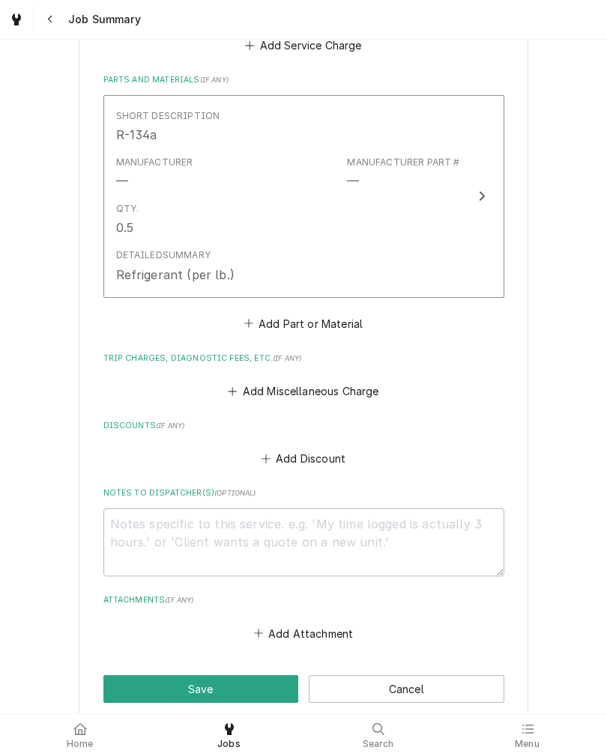
click at [358, 395] on button "Add Miscellaneous Charge" at bounding box center [303, 390] width 156 height 21
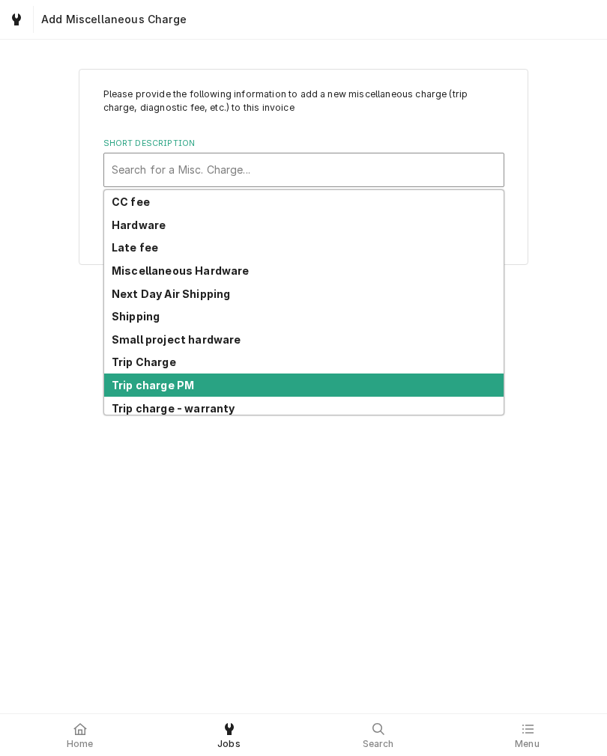
click at [122, 383] on strong "Trip charge PM" at bounding box center [153, 385] width 82 height 13
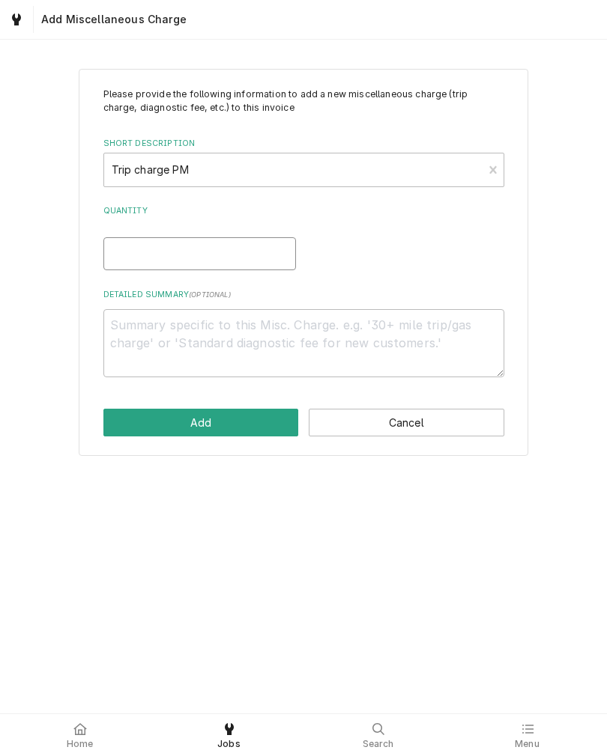
click at [121, 253] on input "Quantity" at bounding box center [199, 253] width 192 height 33
click at [122, 420] on button "Add" at bounding box center [200, 423] width 195 height 28
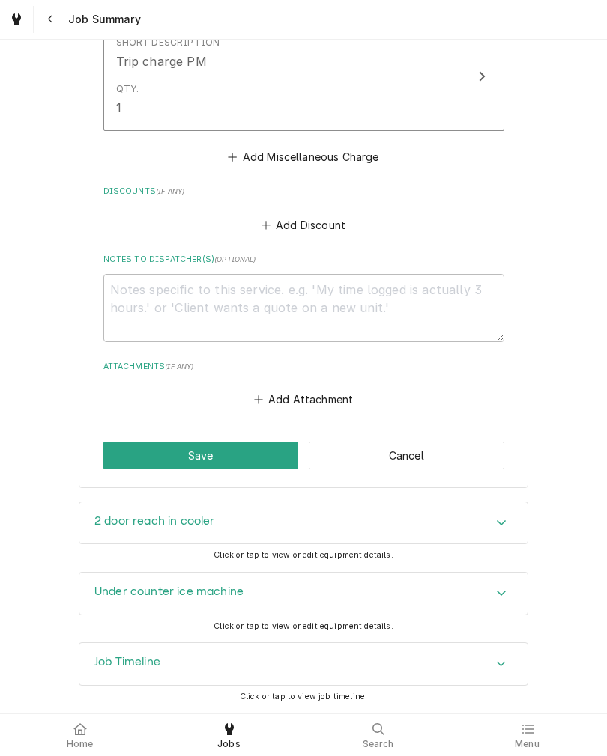
scroll to position [1248, 0]
click at [127, 452] on button "Save" at bounding box center [200, 456] width 195 height 28
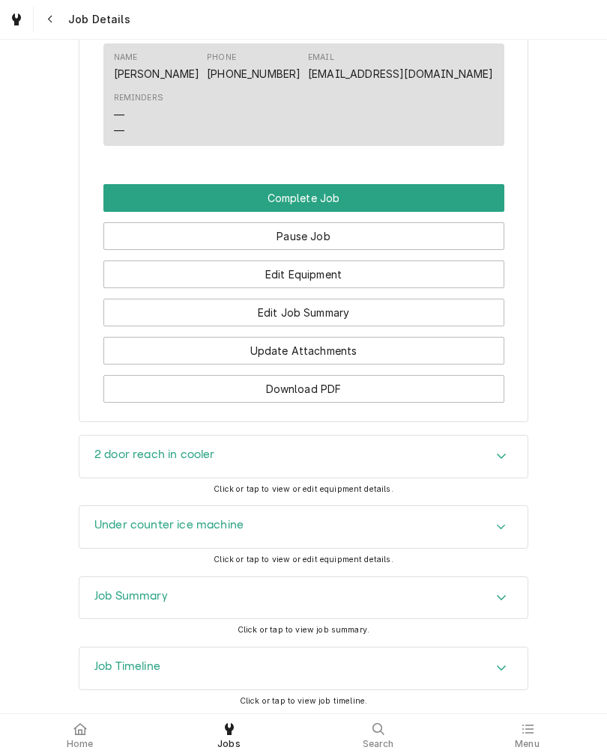
scroll to position [1128, 0]
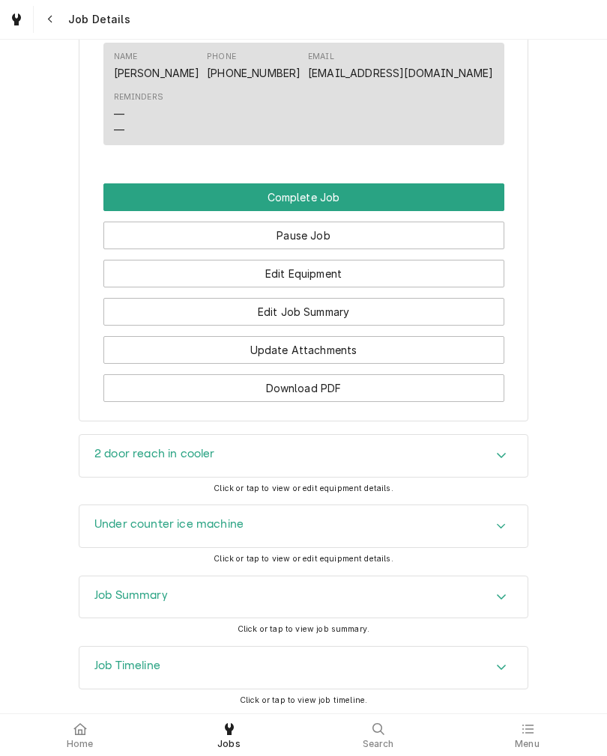
click at [132, 211] on button "Complete Job" at bounding box center [303, 197] width 401 height 28
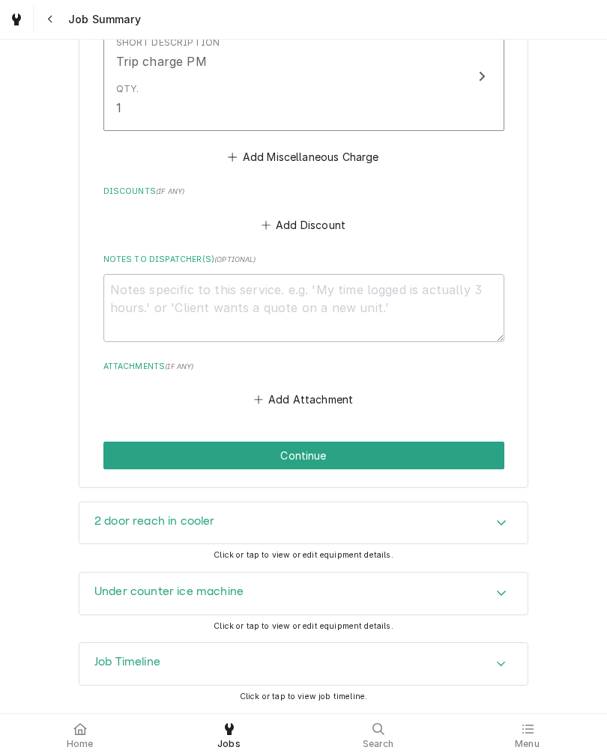
scroll to position [1248, 0]
click at [453, 446] on button "Continue" at bounding box center [303, 456] width 401 height 28
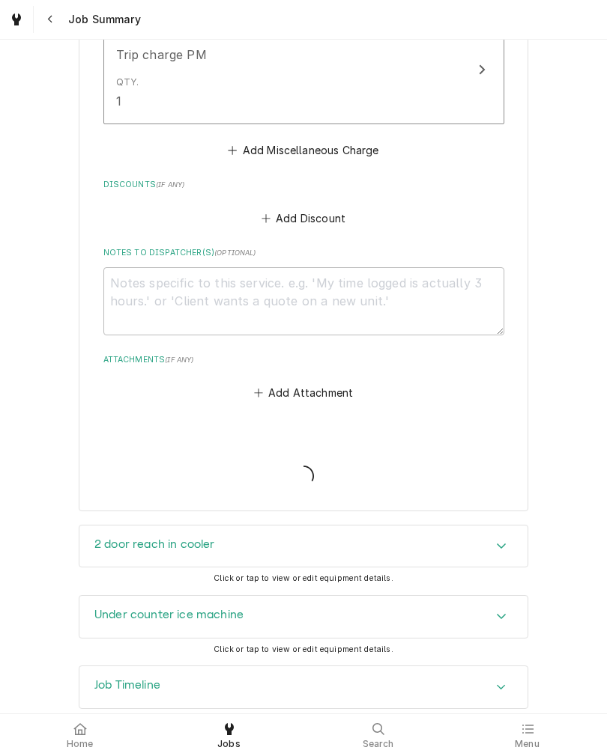
type textarea "x"
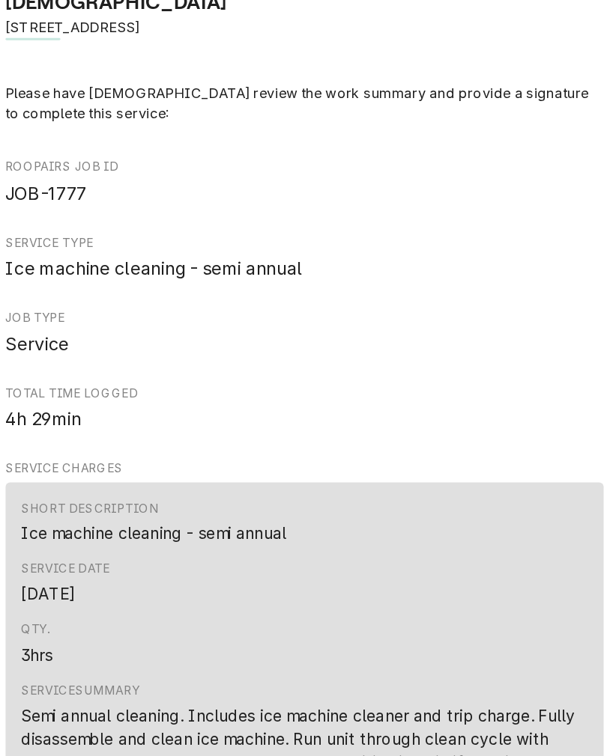
scroll to position [1154, 0]
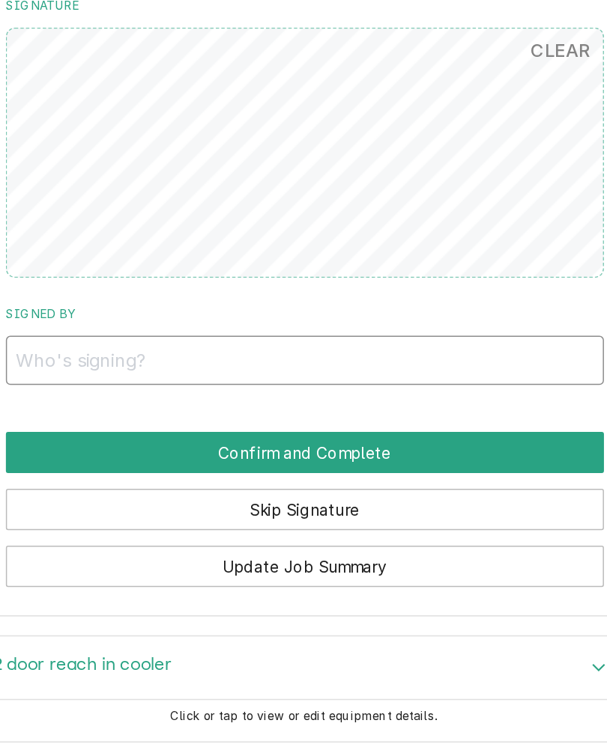
click at [103, 321] on input "Signed By" at bounding box center [303, 337] width 401 height 33
type input "Jay Hammond"
click at [103, 386] on button "Confirm and Complete" at bounding box center [303, 400] width 401 height 28
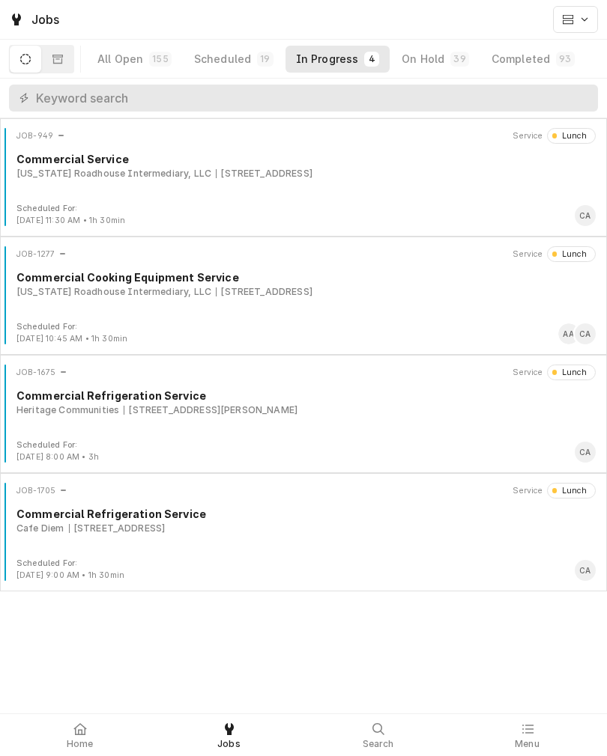
click at [70, 728] on div "Home" at bounding box center [80, 735] width 142 height 30
